Goal: Register for event/course

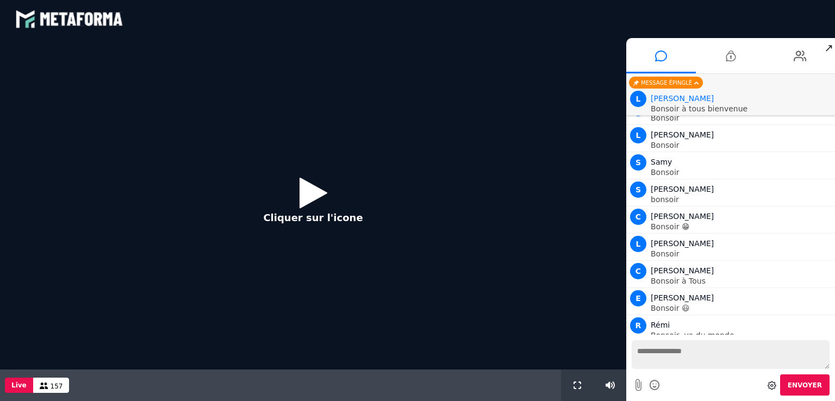
scroll to position [1417, 0]
click at [305, 191] on icon at bounding box center [313, 192] width 28 height 35
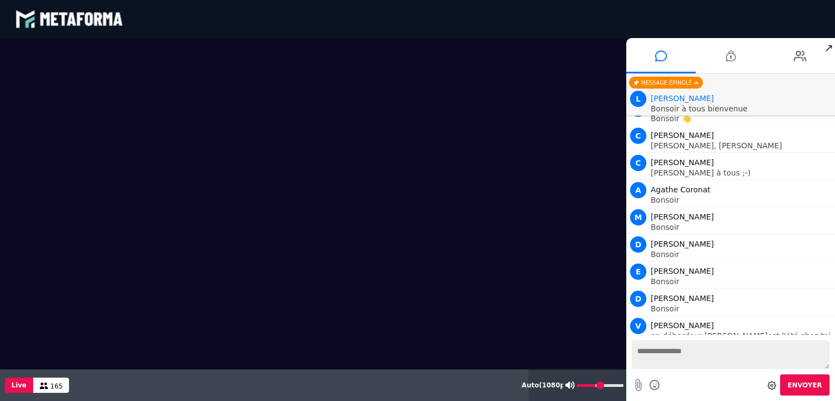
scroll to position [1660, 0]
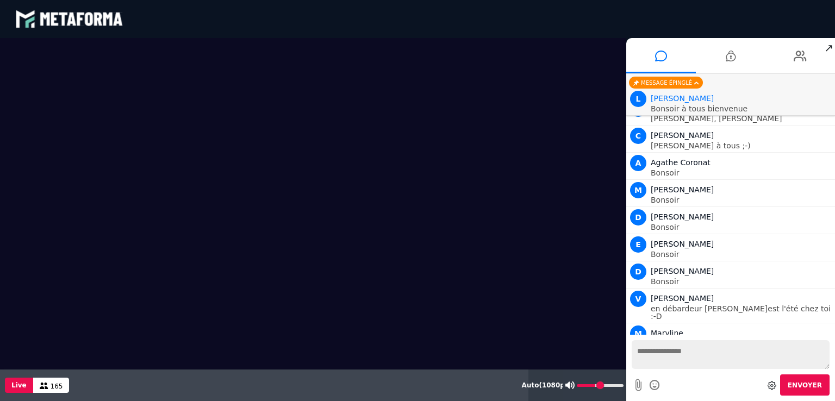
click at [596, 385] on input "range" at bounding box center [600, 385] width 47 height 3
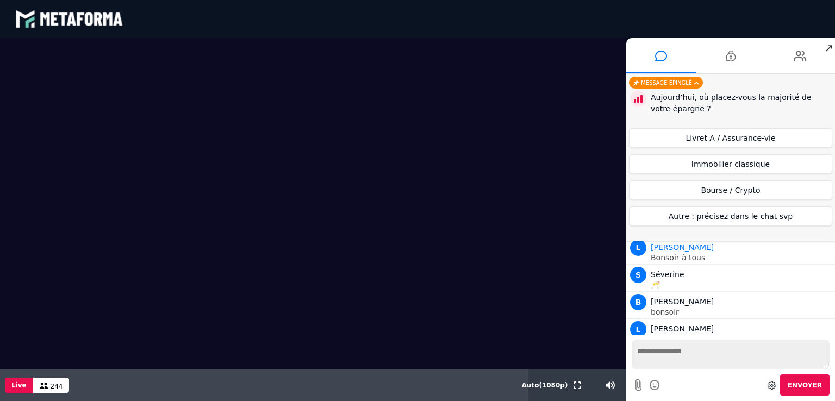
scroll to position [6609, 0]
click at [703, 144] on button "Livret A / Assurance-vie" at bounding box center [730, 138] width 203 height 20
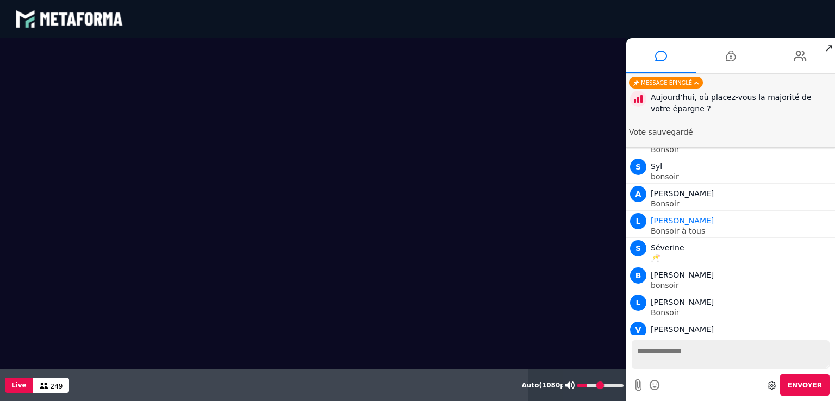
click at [589, 385] on input "range" at bounding box center [600, 385] width 47 height 3
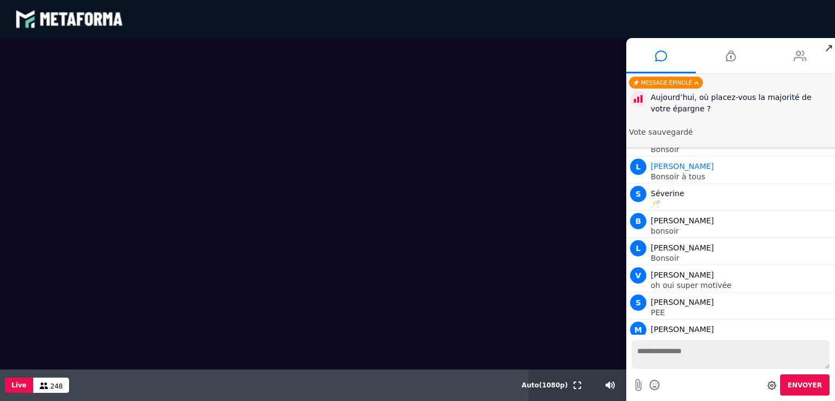
scroll to position [6691, 0]
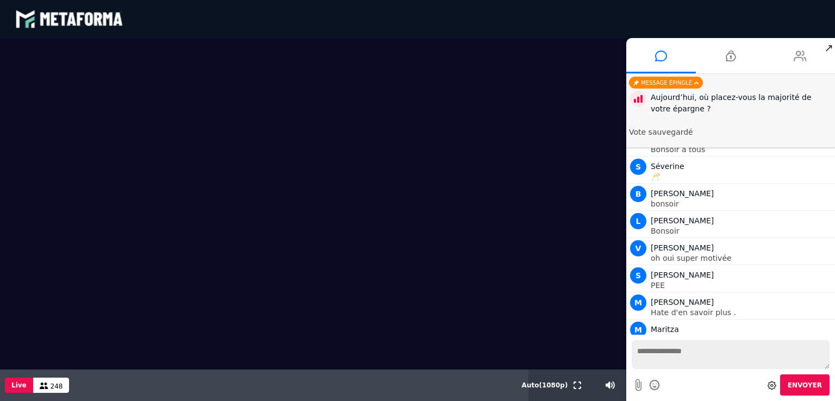
click at [798, 53] on icon at bounding box center [800, 55] width 13 height 27
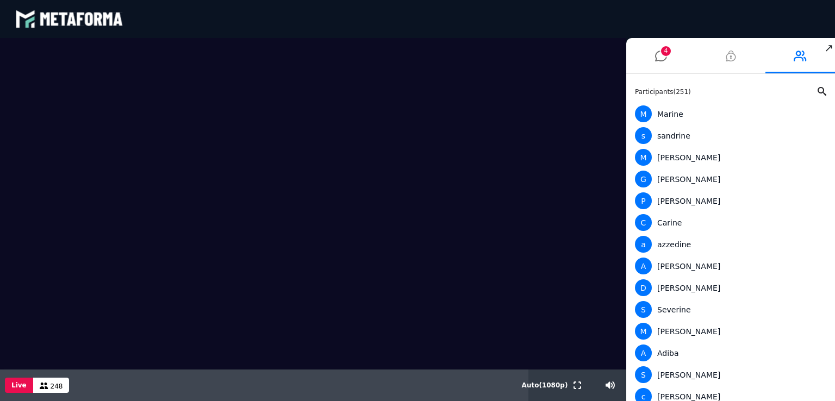
click at [726, 54] on icon at bounding box center [731, 55] width 10 height 27
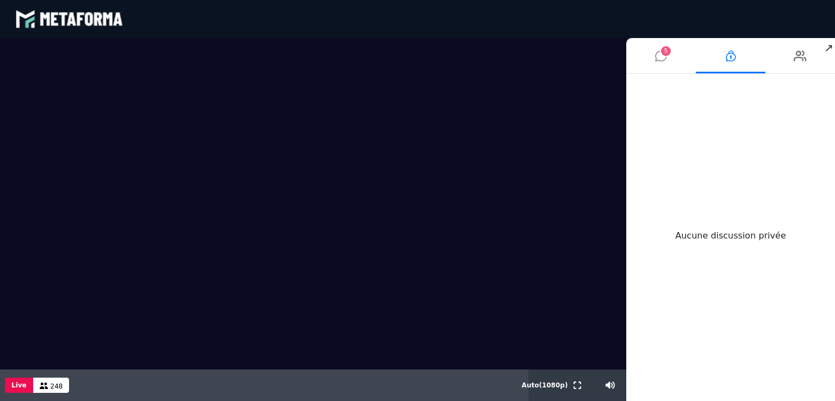
click at [663, 55] on span "5" at bounding box center [666, 51] width 10 height 10
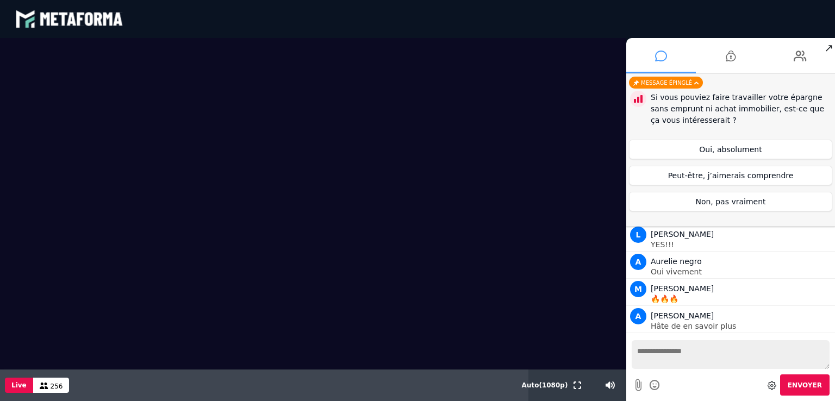
scroll to position [8168, 0]
click at [692, 177] on button "Peut-être, j’aimerais comprendre" at bounding box center [730, 176] width 203 height 20
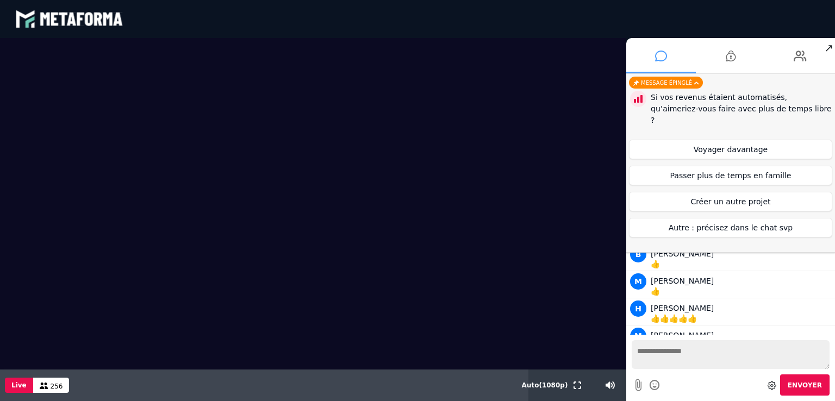
scroll to position [9420, 0]
click at [716, 166] on button "Passer plus de temps en famille" at bounding box center [730, 176] width 203 height 20
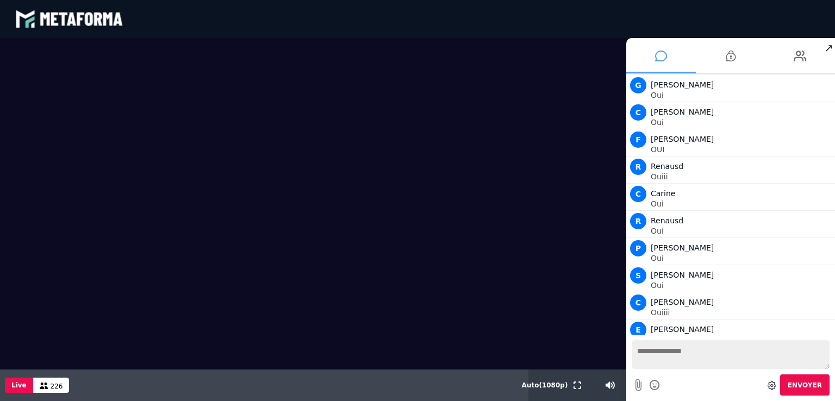
scroll to position [12730, 0]
click at [493, 286] on video at bounding box center [313, 204] width 626 height 332
click at [580, 382] on icon at bounding box center [577, 386] width 8 height 8
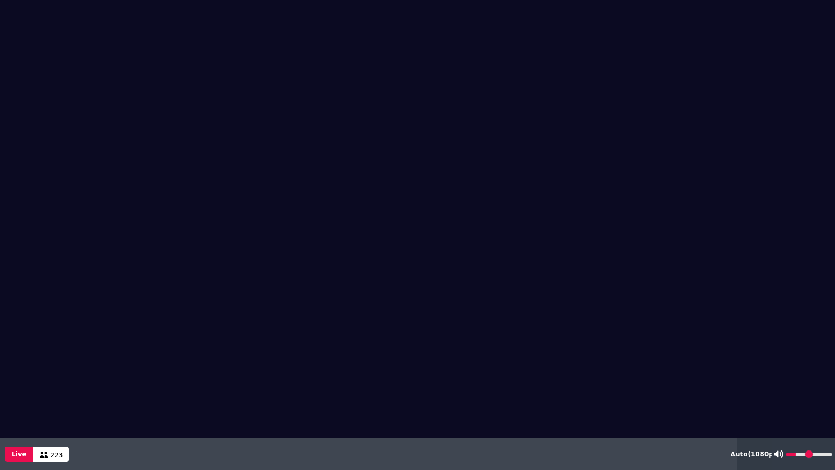
click at [807, 401] on div at bounding box center [803, 454] width 63 height 32
type input "*"
click at [790, 401] on input "range" at bounding box center [808, 454] width 47 height 3
click at [339, 279] on video at bounding box center [417, 219] width 835 height 438
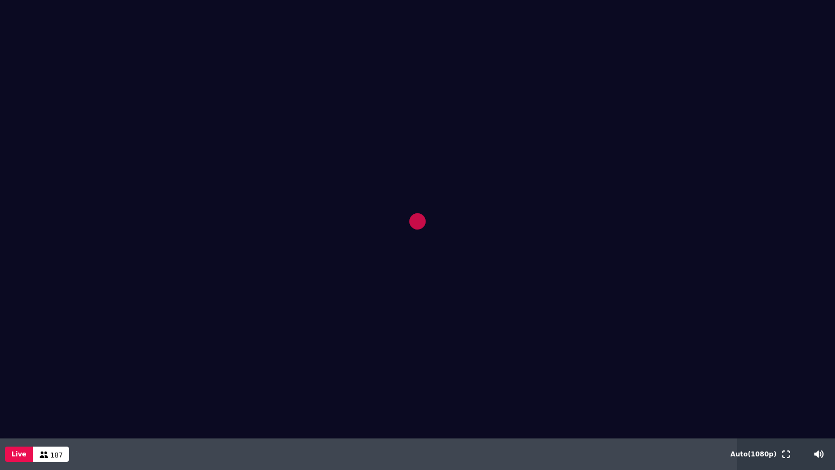
click at [460, 272] on video at bounding box center [417, 219] width 835 height 438
click at [786, 401] on icon at bounding box center [786, 454] width 8 height 8
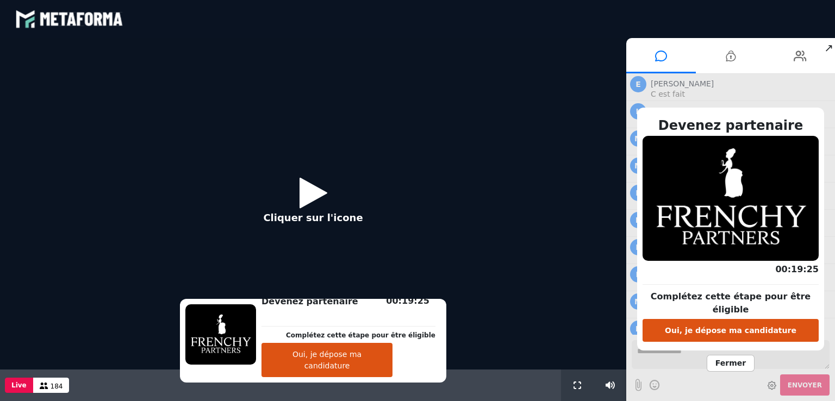
scroll to position [836, 0]
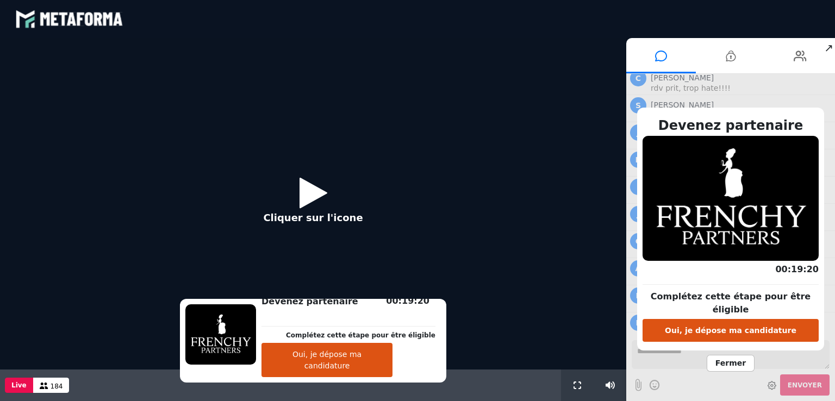
click at [320, 195] on icon at bounding box center [313, 192] width 28 height 35
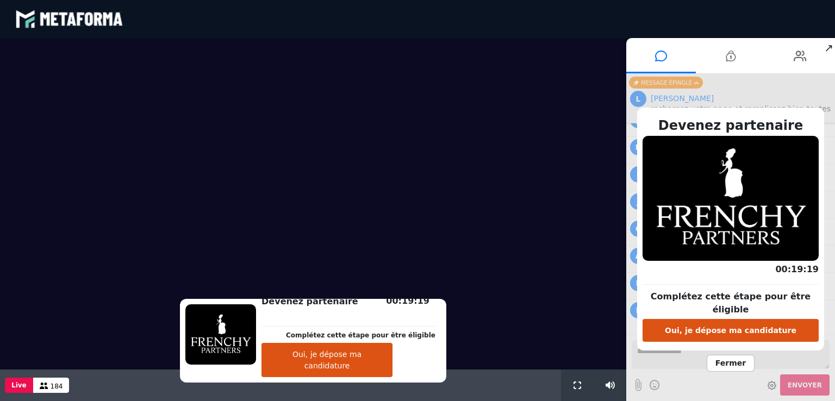
scroll to position [837, 0]
click at [587, 384] on input "range" at bounding box center [600, 385] width 47 height 3
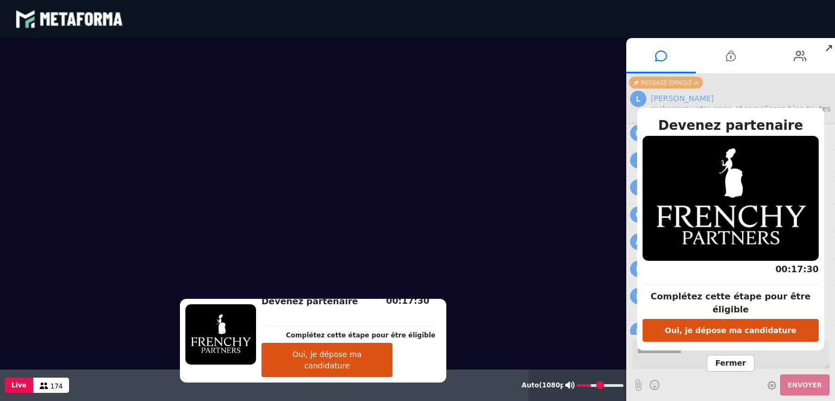
click at [592, 384] on input "range" at bounding box center [600, 385] width 47 height 3
drag, startPoint x: 592, startPoint y: 384, endPoint x: 598, endPoint y: 384, distance: 6.5
type input "**"
click at [598, 384] on input "range" at bounding box center [600, 385] width 47 height 3
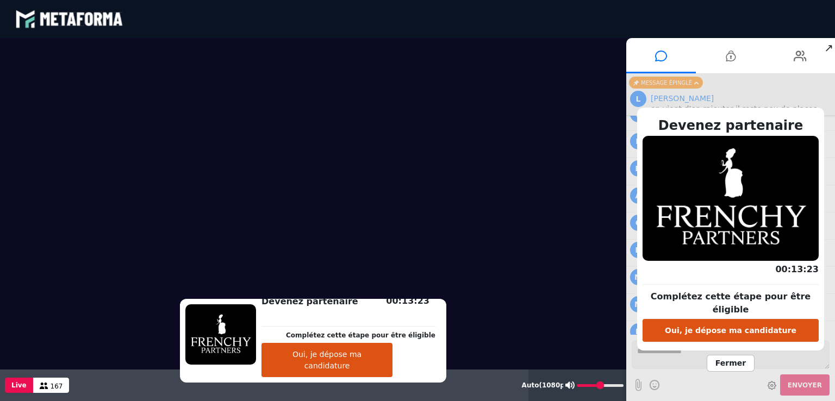
scroll to position [1141, 0]
click at [389, 364] on button "Oui, je dépose ma candidature" at bounding box center [326, 360] width 131 height 34
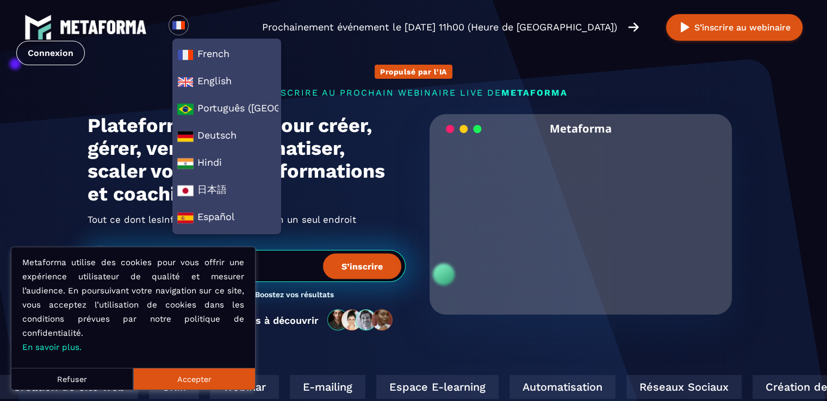
click at [35, 190] on section "Propulsé par l'IA s'inscrire au prochain webinaire live de METAFORMA Prochainem…" at bounding box center [413, 348] width 827 height 697
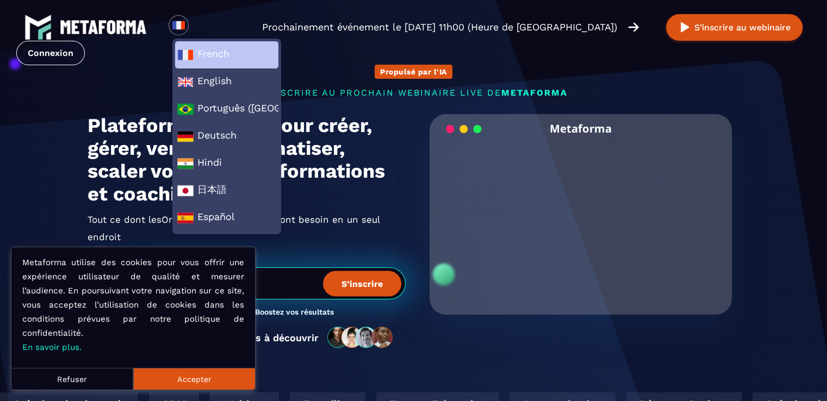
click at [193, 55] on img at bounding box center [185, 55] width 16 height 16
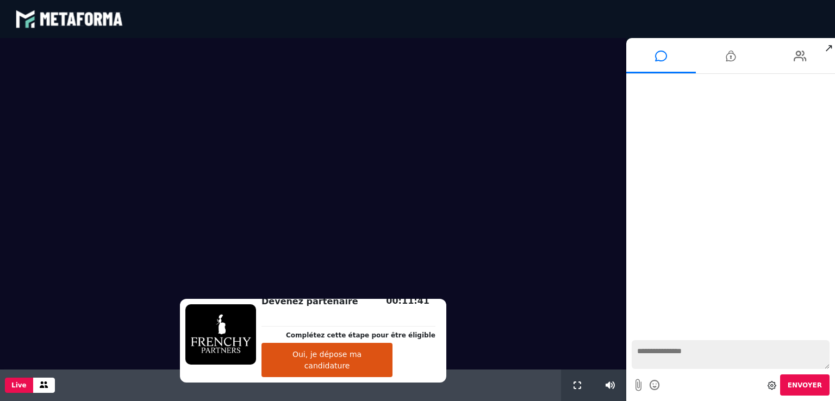
scroll to position [817, 0]
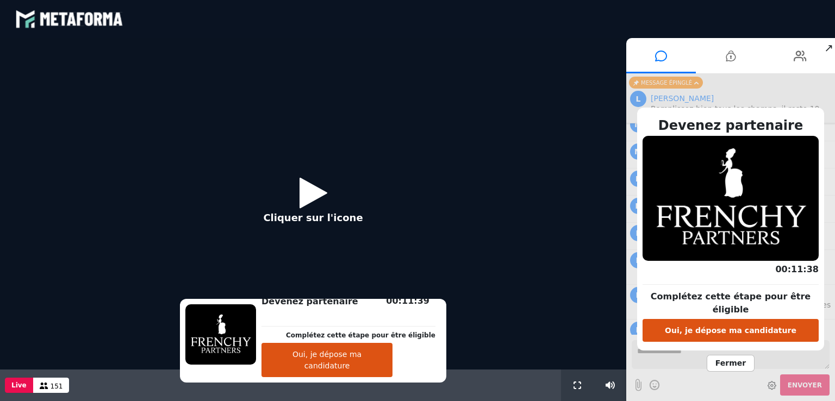
click at [305, 193] on icon at bounding box center [313, 192] width 28 height 35
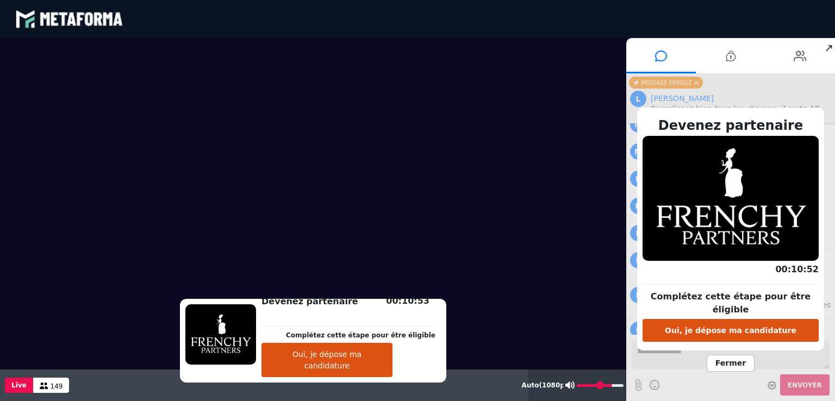
click at [600, 389] on div at bounding box center [594, 386] width 63 height 32
type input "**"
click at [597, 384] on input "range" at bounding box center [600, 385] width 47 height 3
click at [349, 365] on button "Oui, je dépose ma candidature" at bounding box center [326, 360] width 131 height 34
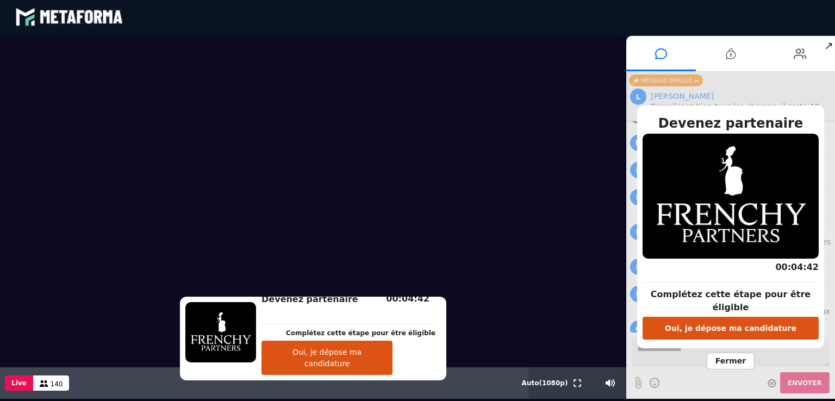
scroll to position [0, 0]
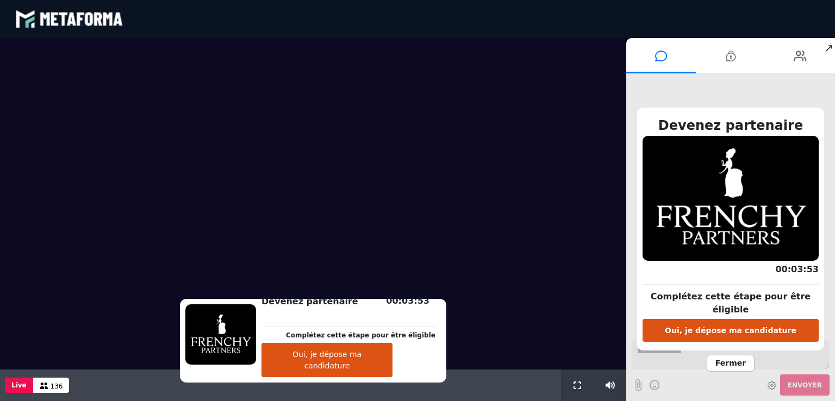
scroll to position [825, 0]
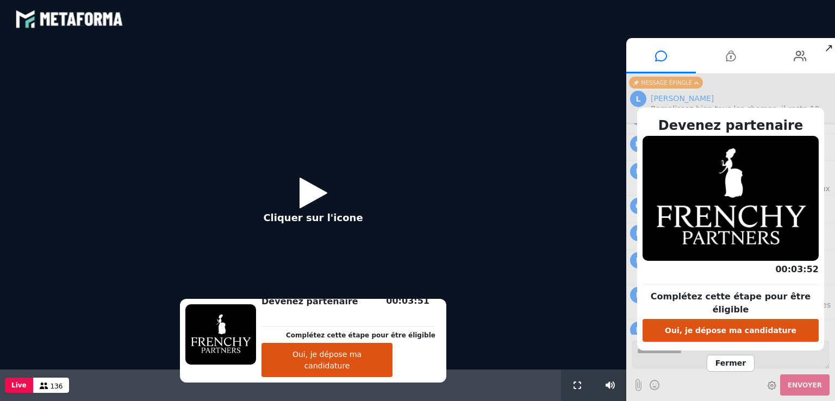
click at [306, 184] on icon at bounding box center [313, 192] width 28 height 35
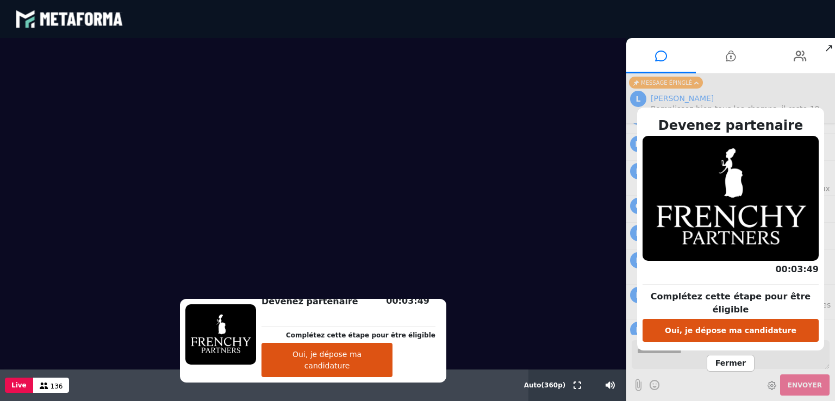
click at [309, 367] on button "Oui, je dépose ma candidature" at bounding box center [326, 360] width 131 height 34
click at [757, 323] on button "Oui, je dépose ma candidature" at bounding box center [730, 330] width 176 height 23
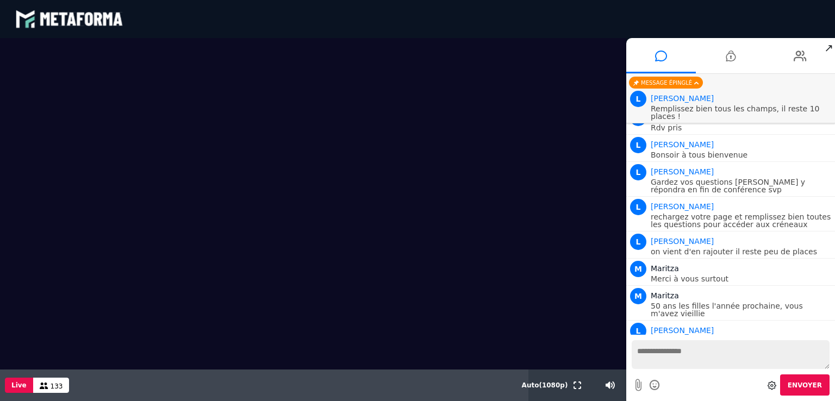
scroll to position [940, 0]
